Goal: Task Accomplishment & Management: Use online tool/utility

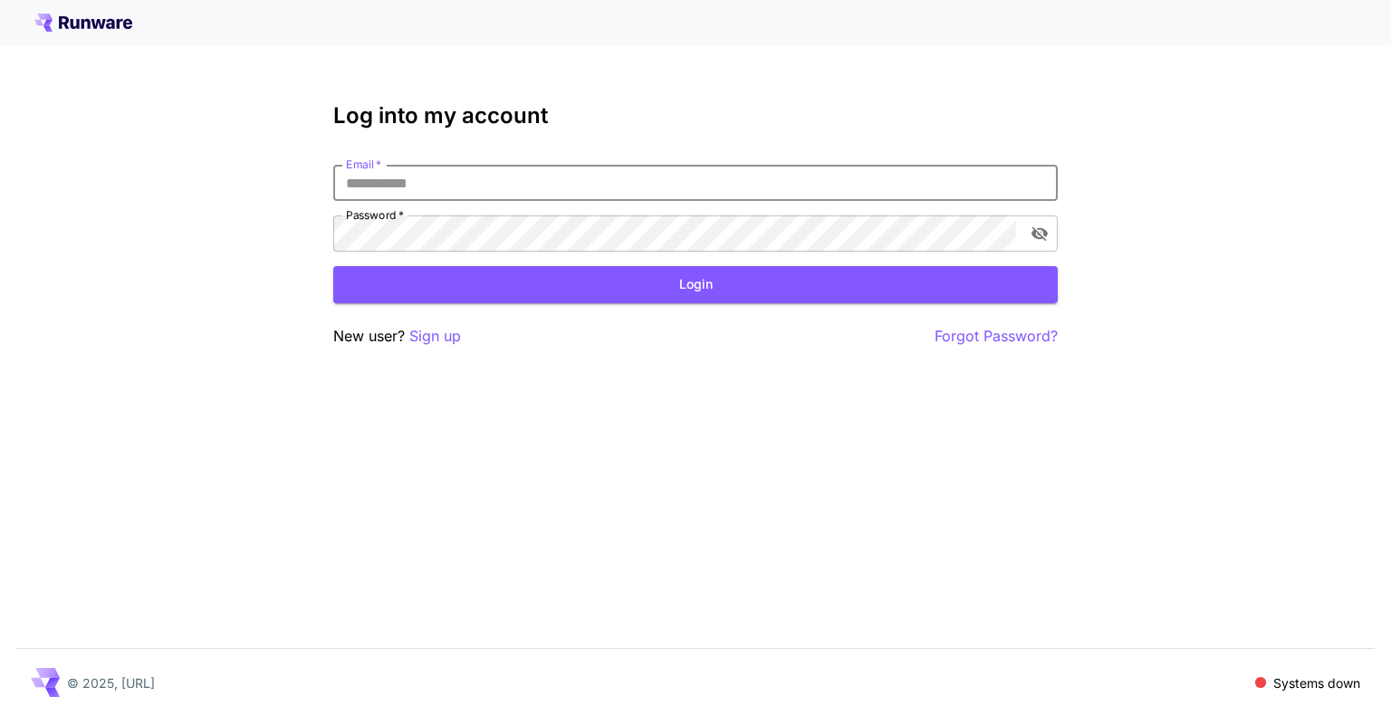
click at [600, 188] on input "Email   *" at bounding box center [695, 183] width 724 height 36
type input "**********"
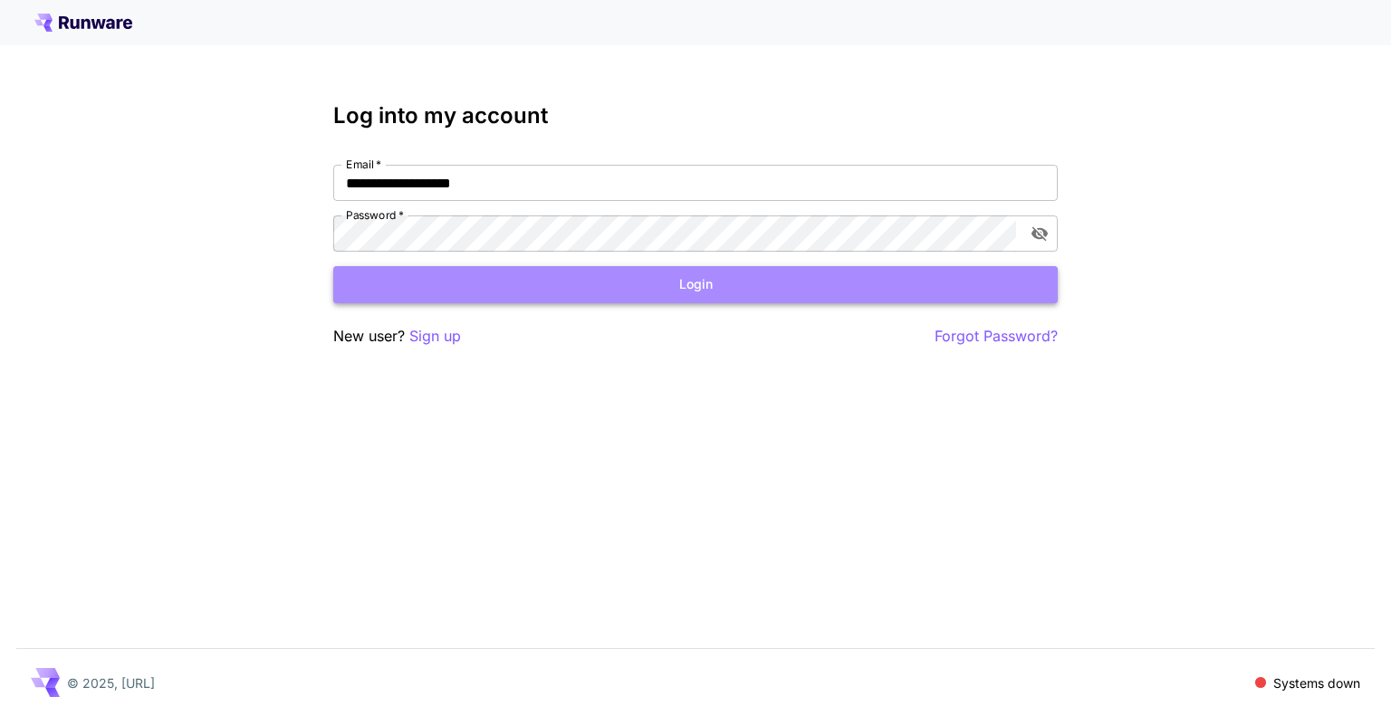
click at [595, 292] on button "Login" at bounding box center [695, 284] width 724 height 37
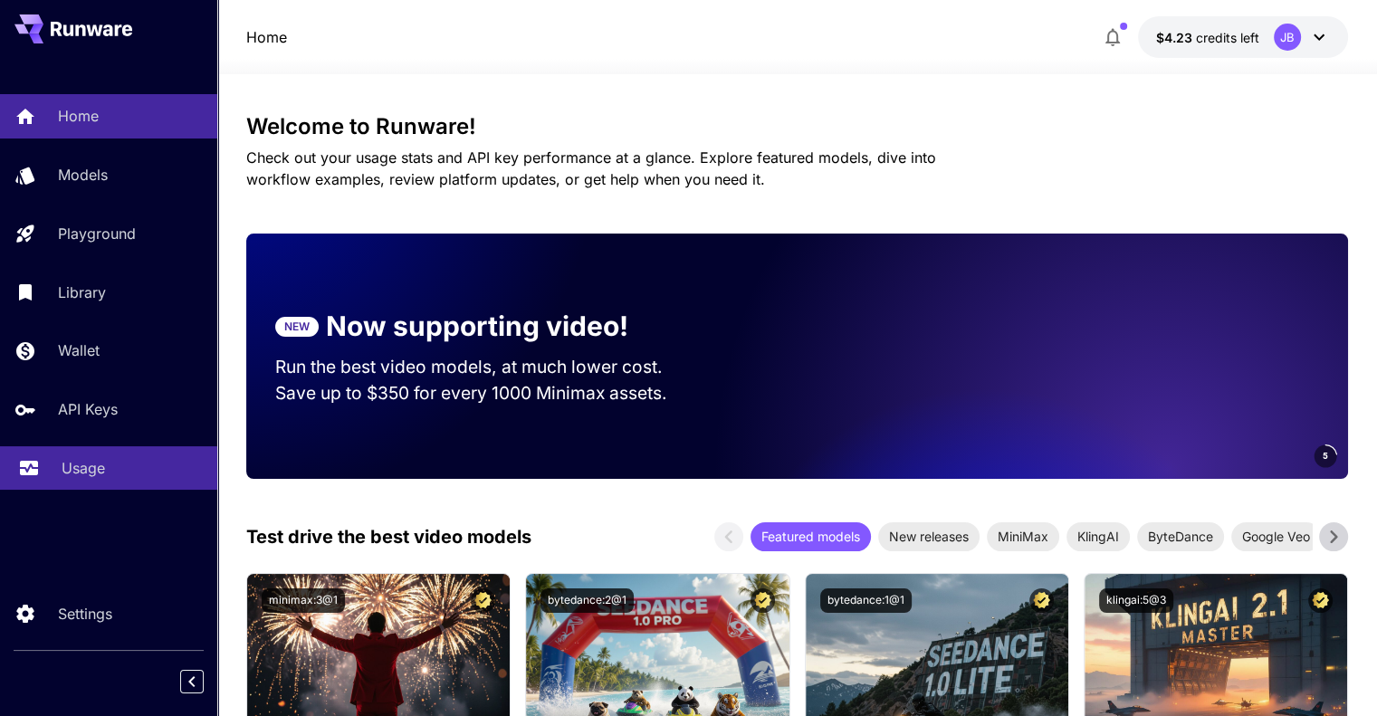
click at [78, 470] on p "Usage" at bounding box center [83, 468] width 43 height 22
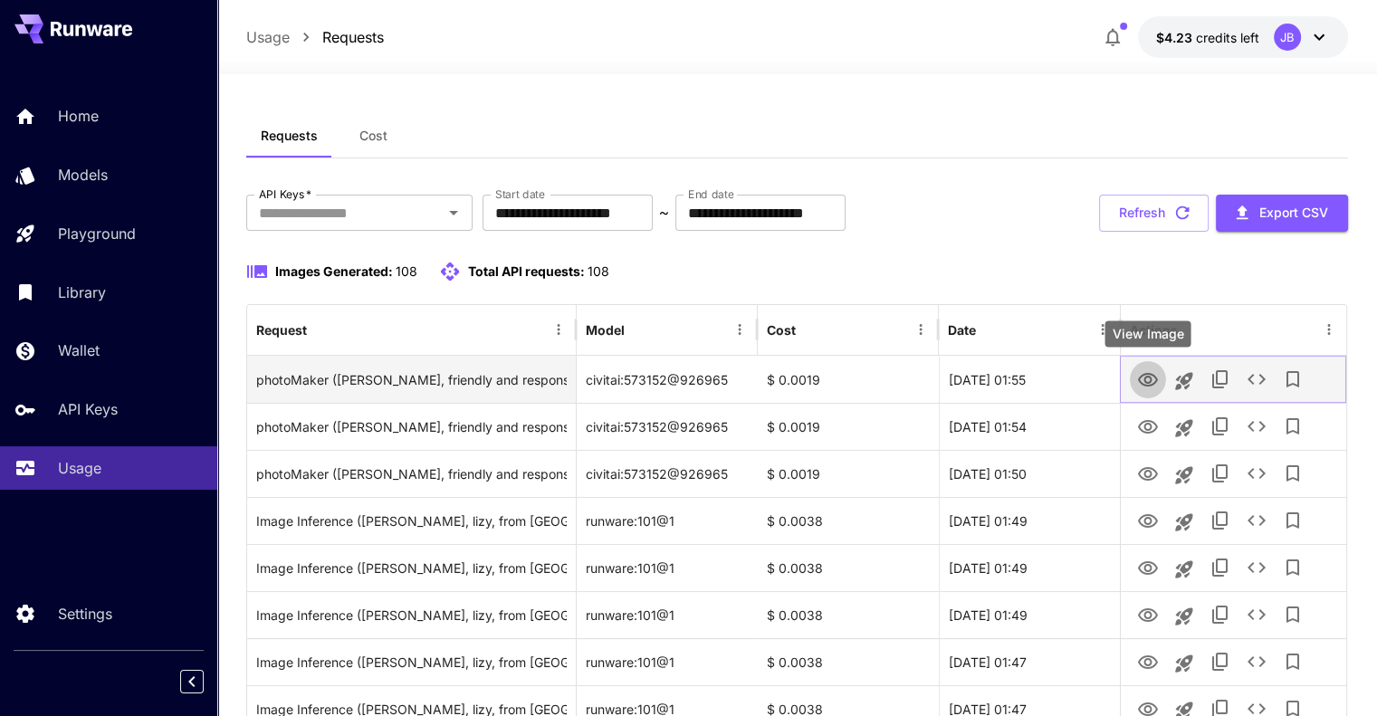
click at [1154, 383] on icon "View Image" at bounding box center [1148, 380] width 20 height 14
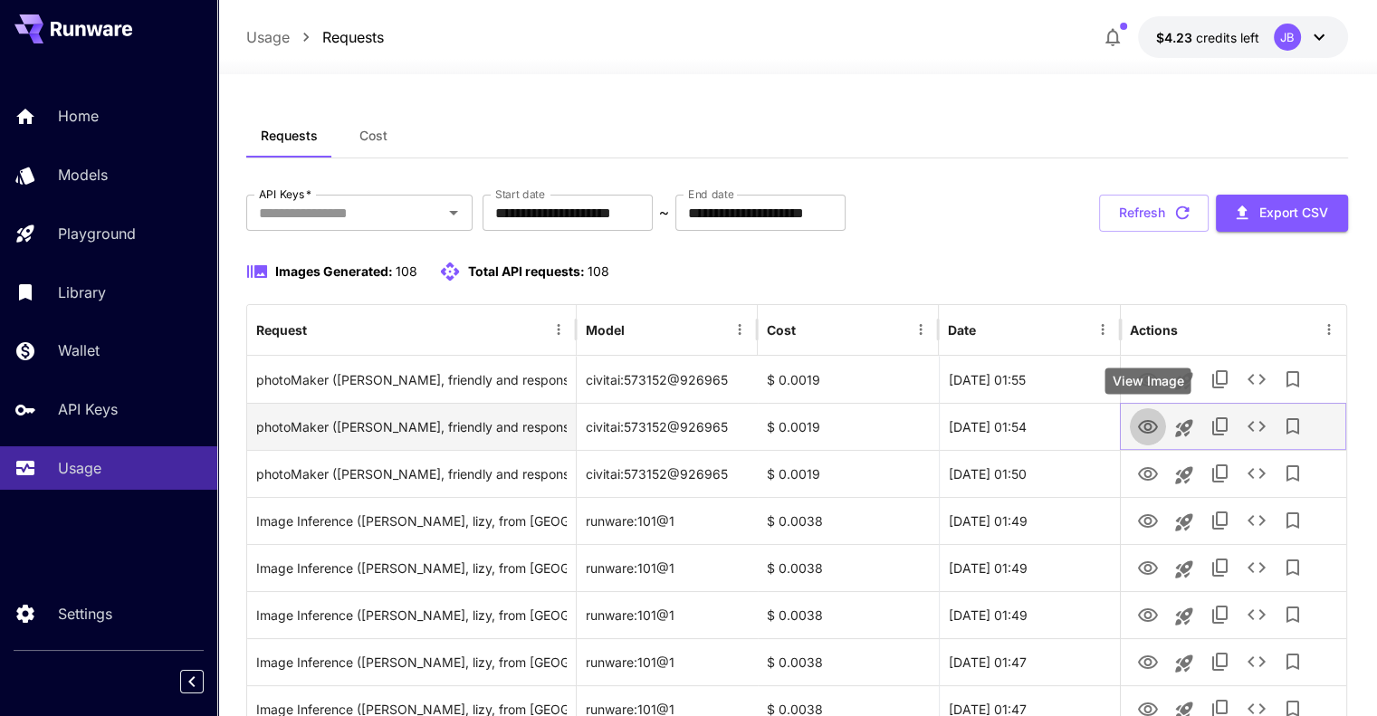
click at [1146, 426] on icon "View Image" at bounding box center [1148, 428] width 22 height 22
